Goal: Navigation & Orientation: Find specific page/section

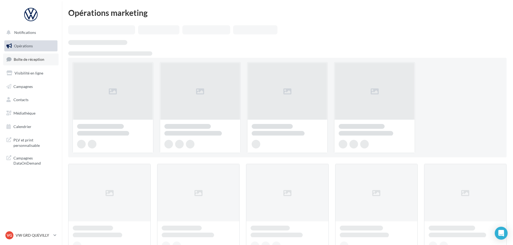
click at [35, 62] on span "Boîte de réception" at bounding box center [29, 59] width 31 height 5
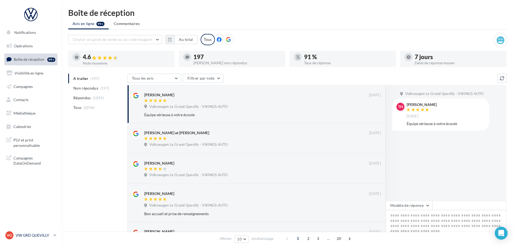
click at [28, 235] on p "VW GRD QUEVILLY" at bounding box center [34, 234] width 36 height 5
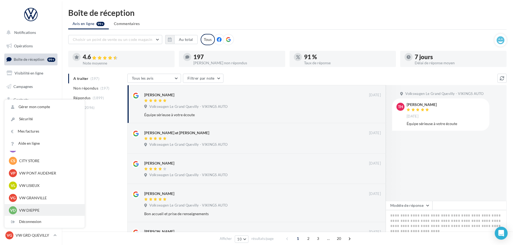
scroll to position [107, 0]
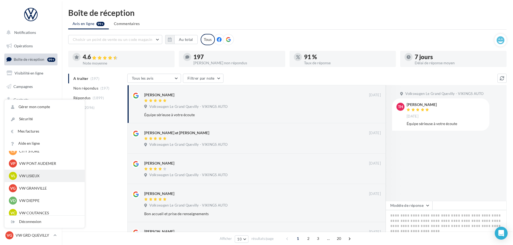
click at [32, 175] on p "VW LISIEUX" at bounding box center [48, 175] width 59 height 5
